Goal: Information Seeking & Learning: Learn about a topic

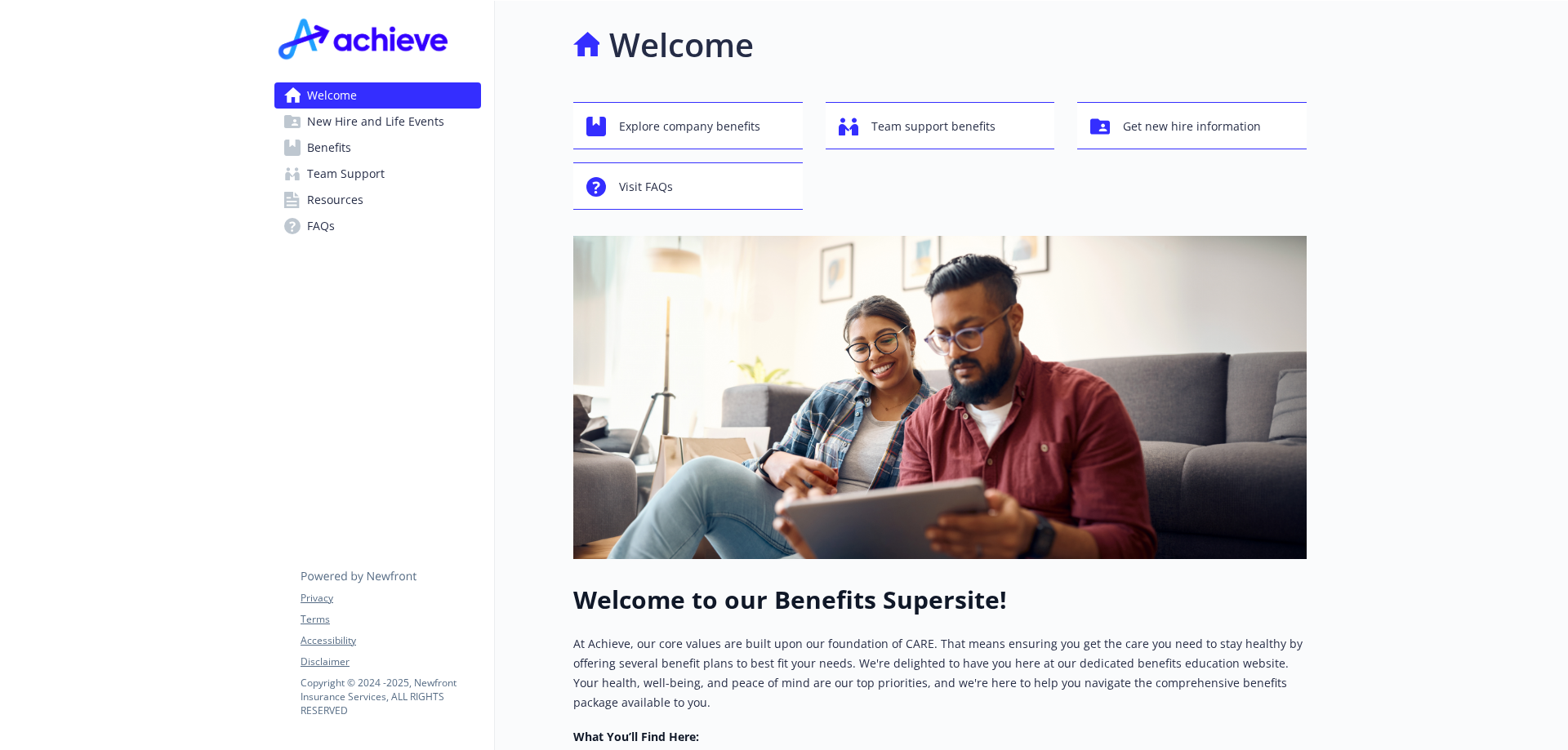
click at [390, 143] on link "Benefits" at bounding box center [378, 147] width 206 height 26
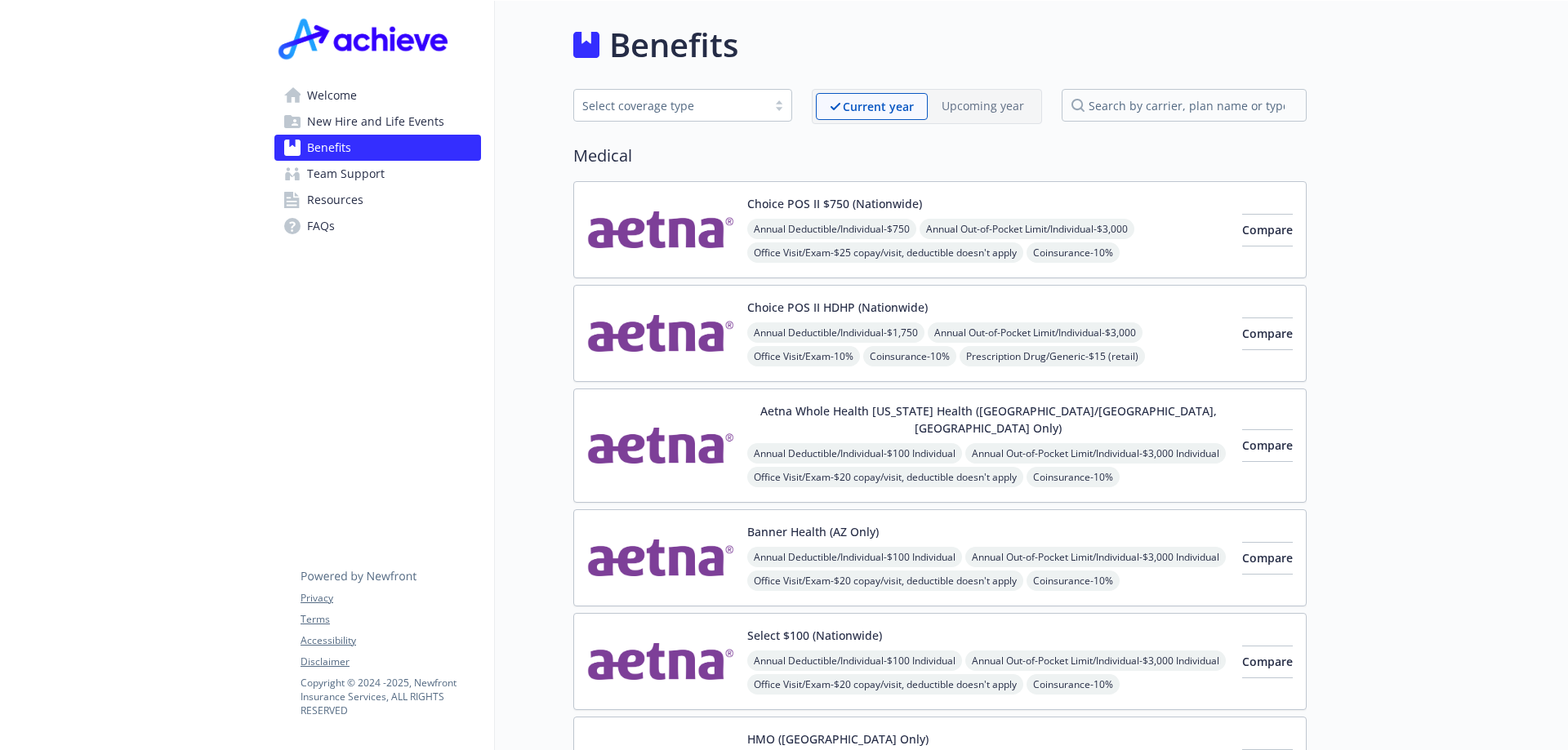
click at [430, 127] on span "New Hire and Life Events" at bounding box center [375, 121] width 137 height 26
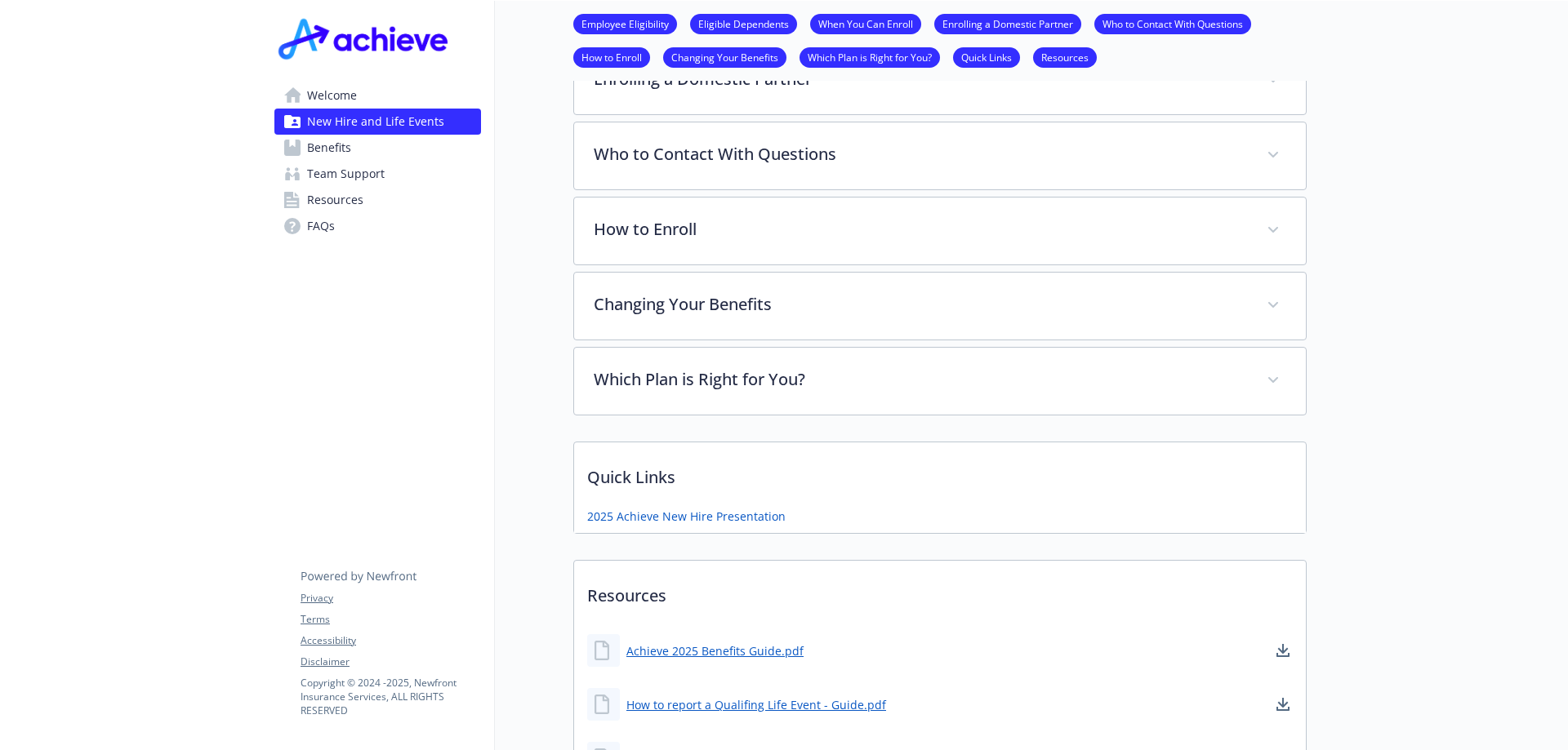
scroll to position [704, 0]
